Goal: Register for event/course

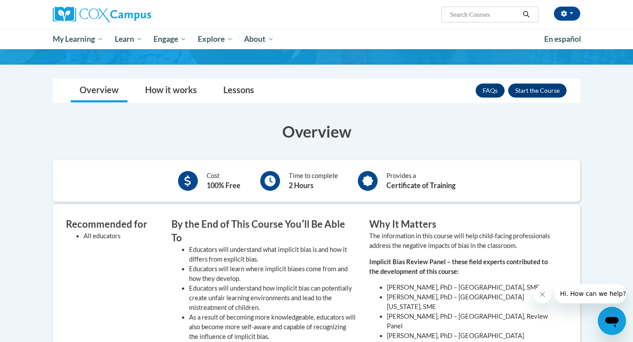
scroll to position [143, 0]
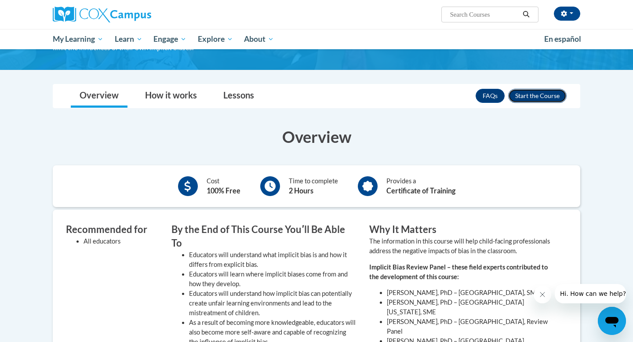
click at [535, 93] on button "Enroll" at bounding box center [537, 96] width 58 height 14
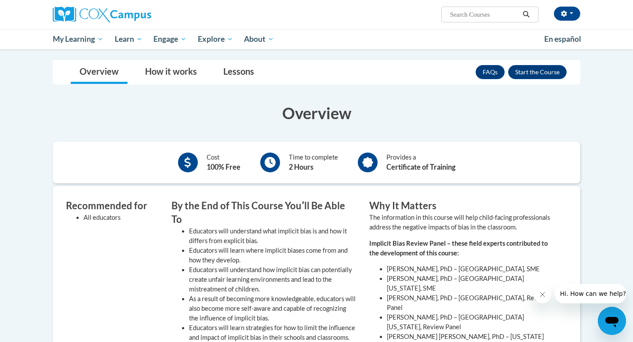
scroll to position [173, 0]
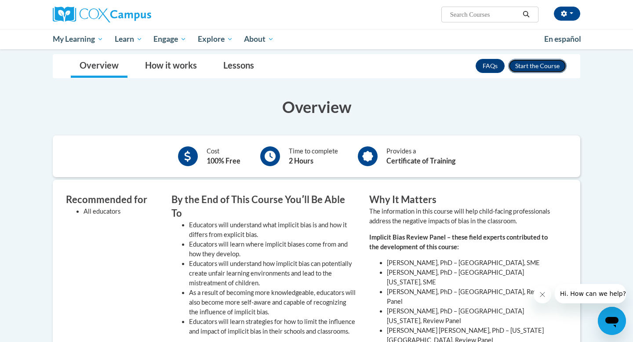
click at [547, 63] on button "Enroll" at bounding box center [537, 66] width 58 height 14
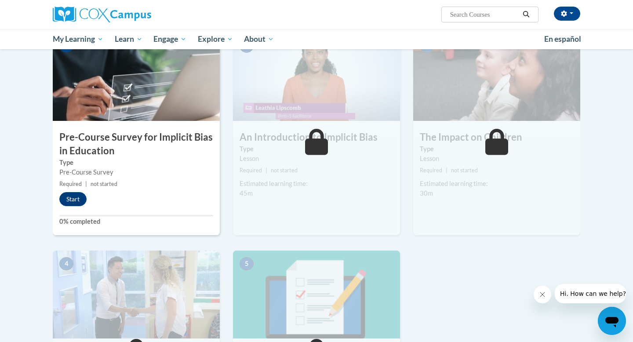
scroll to position [191, 0]
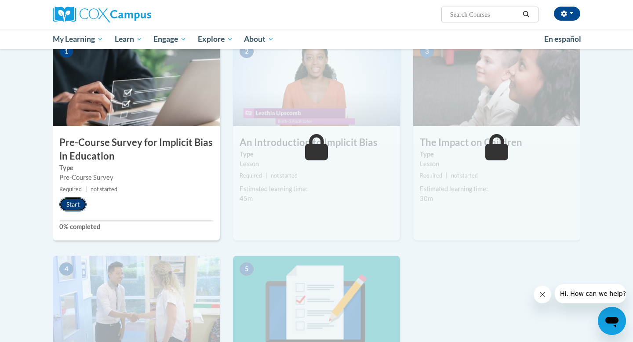
click at [75, 204] on button "Start" at bounding box center [72, 204] width 27 height 14
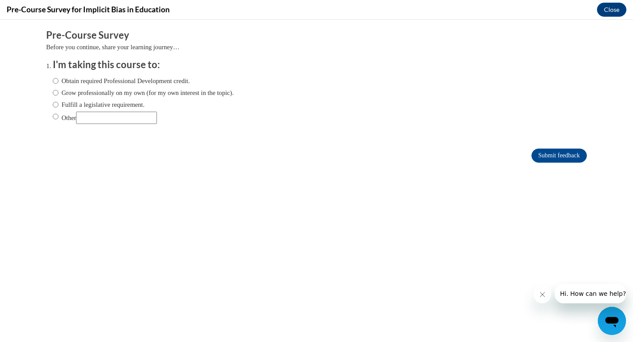
scroll to position [0, 0]
click at [55, 93] on input "Grow professionally on my own (for my own interest in the topic)." at bounding box center [56, 93] width 6 height 10
radio input "true"
click at [563, 153] on input "Submit feedback" at bounding box center [558, 155] width 55 height 14
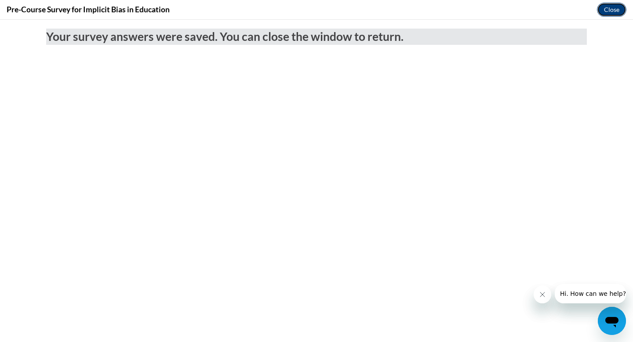
click at [618, 11] on button "Close" at bounding box center [611, 10] width 29 height 14
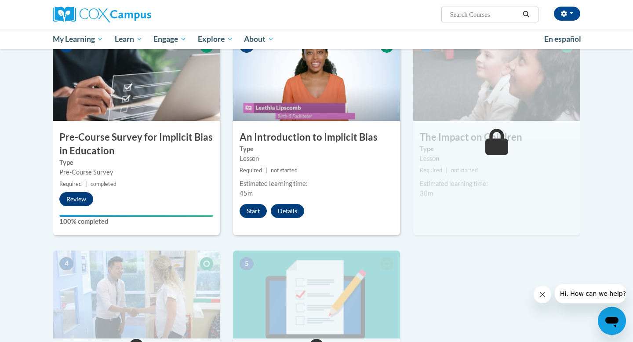
scroll to position [191, 0]
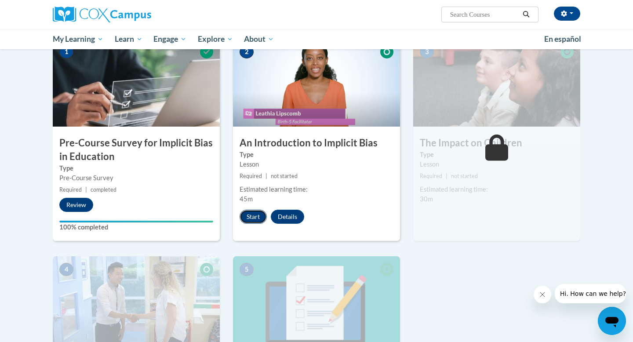
click at [259, 214] on button "Start" at bounding box center [252, 217] width 27 height 14
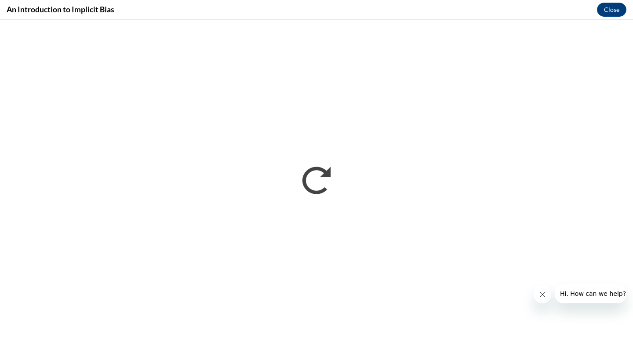
scroll to position [0, 0]
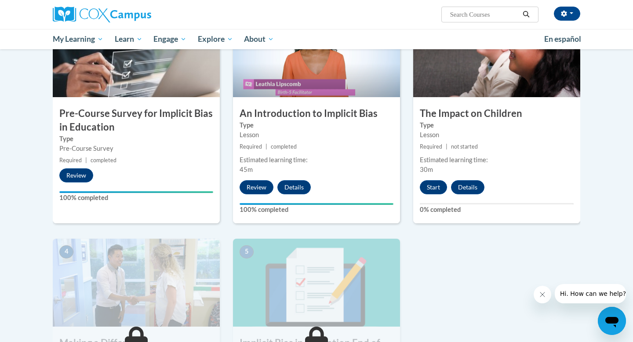
scroll to position [223, 0]
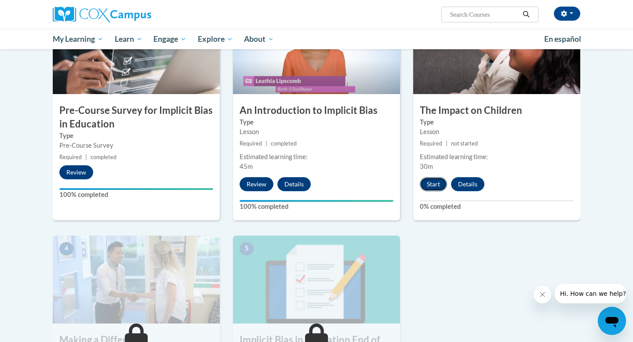
click at [437, 185] on button "Start" at bounding box center [432, 184] width 27 height 14
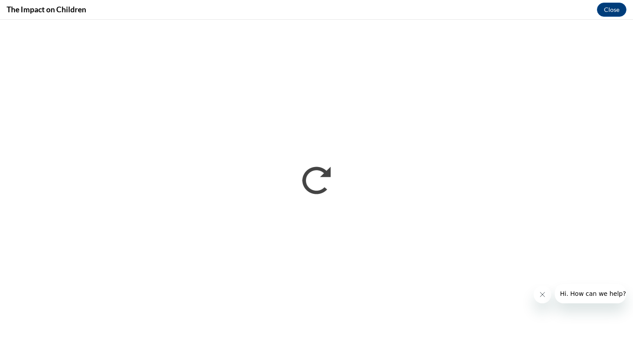
scroll to position [0, 0]
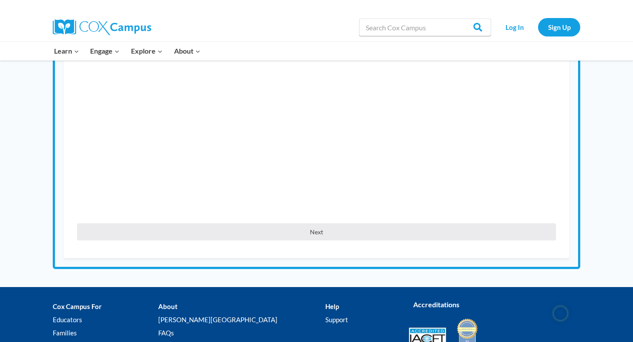
scroll to position [226, 0]
